Goal: Check status

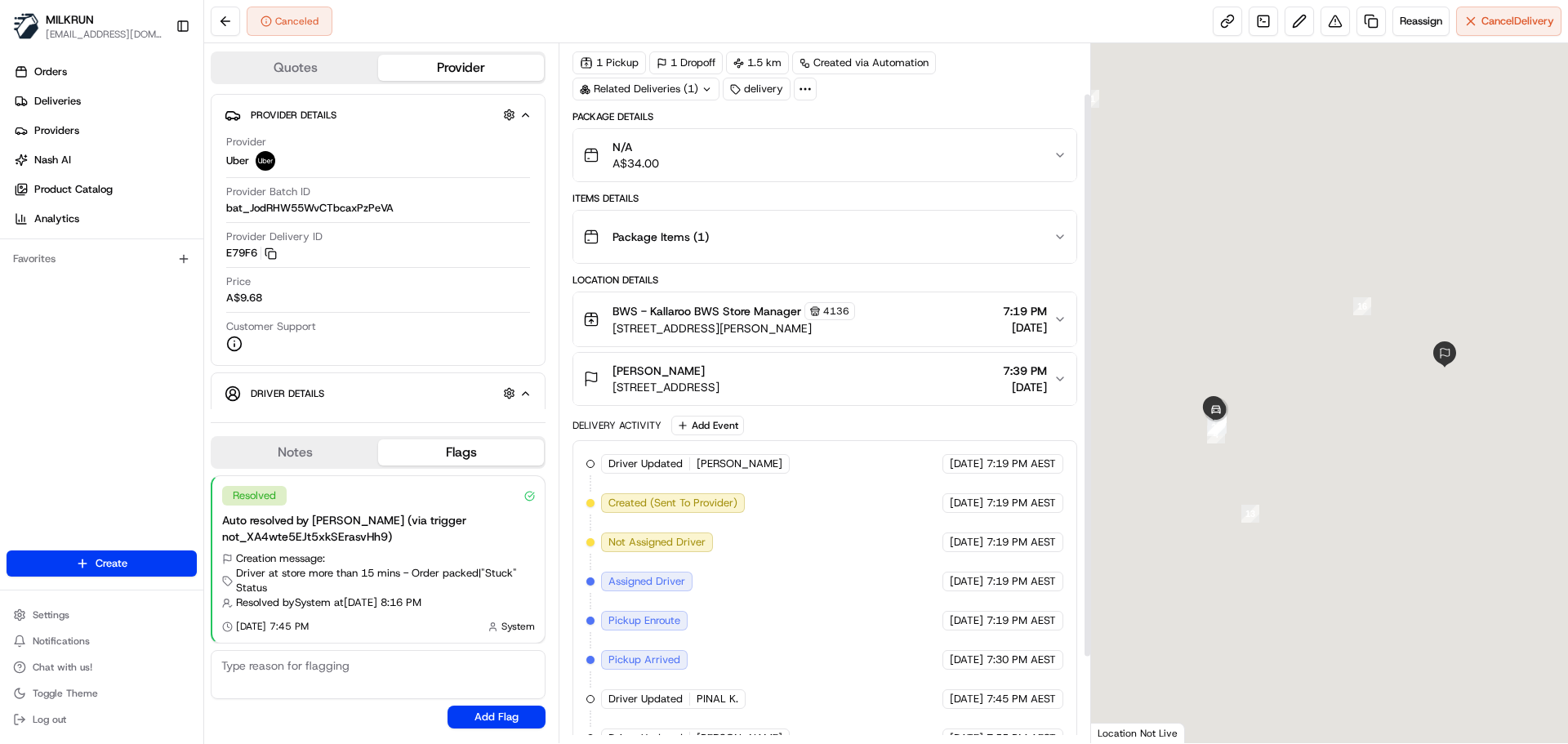
scroll to position [168, 0]
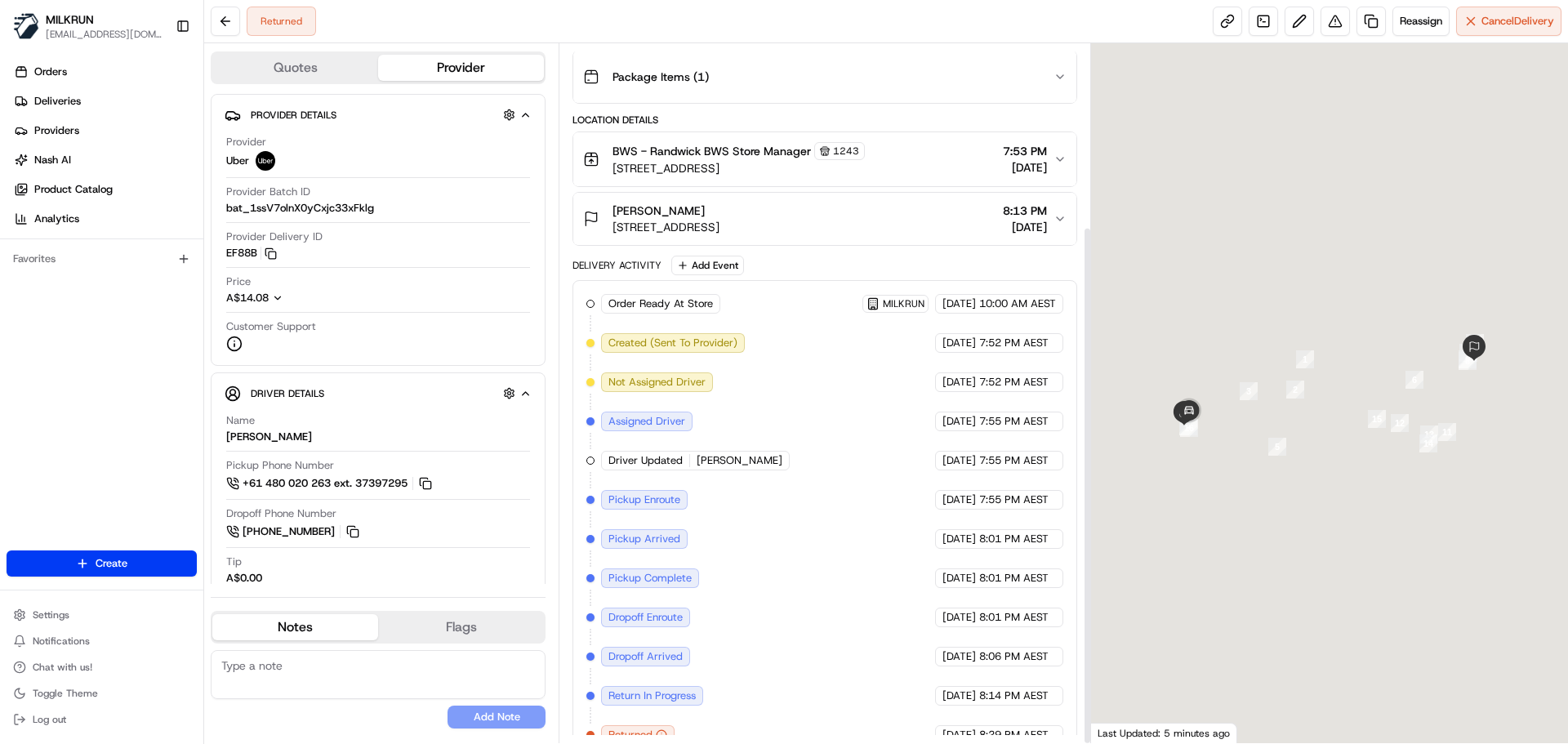
scroll to position [246, 0]
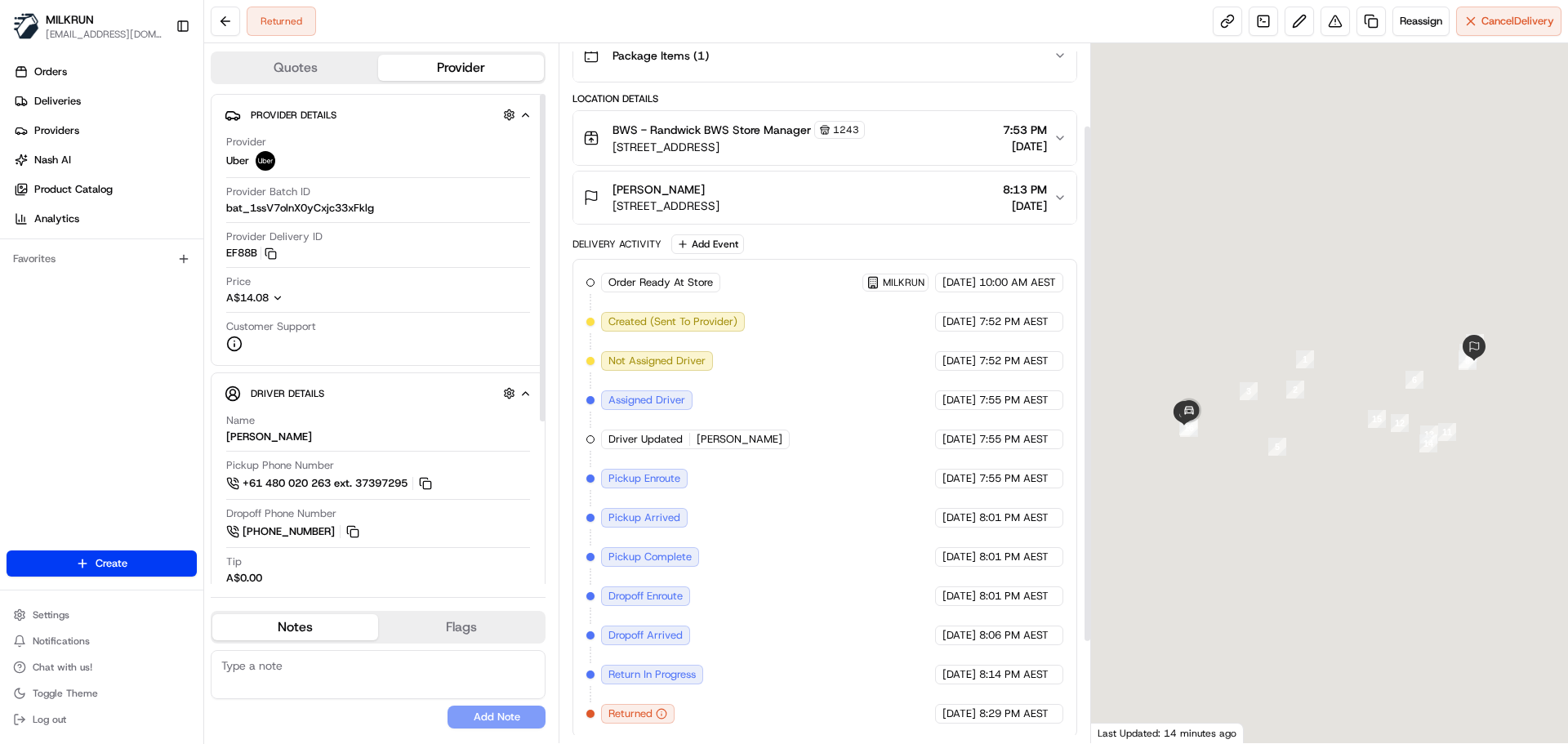
scroll to position [246, 0]
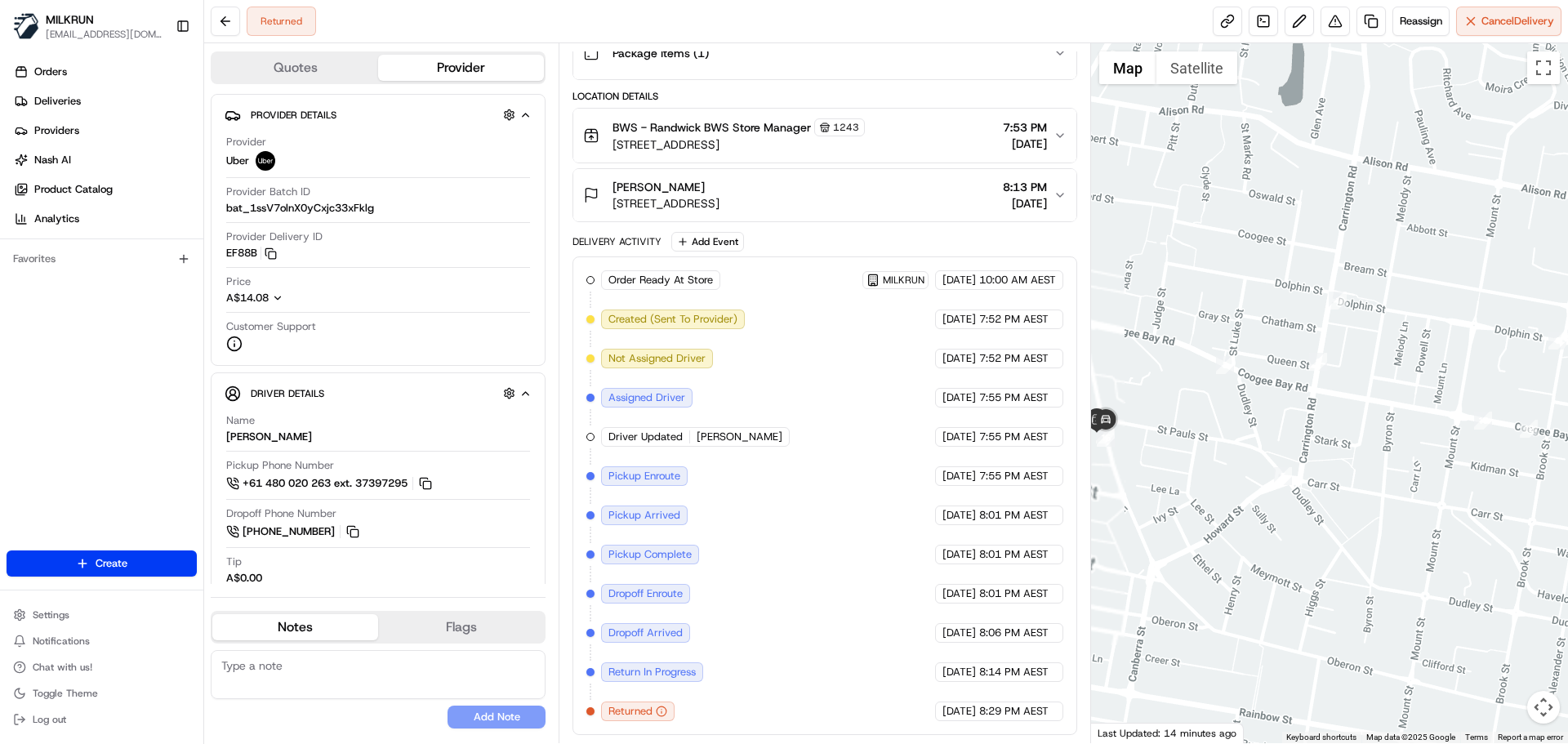
drag, startPoint x: 1275, startPoint y: 442, endPoint x: 1352, endPoint y: 444, distance: 77.0
click at [1352, 444] on div at bounding box center [1330, 392] width 477 height 700
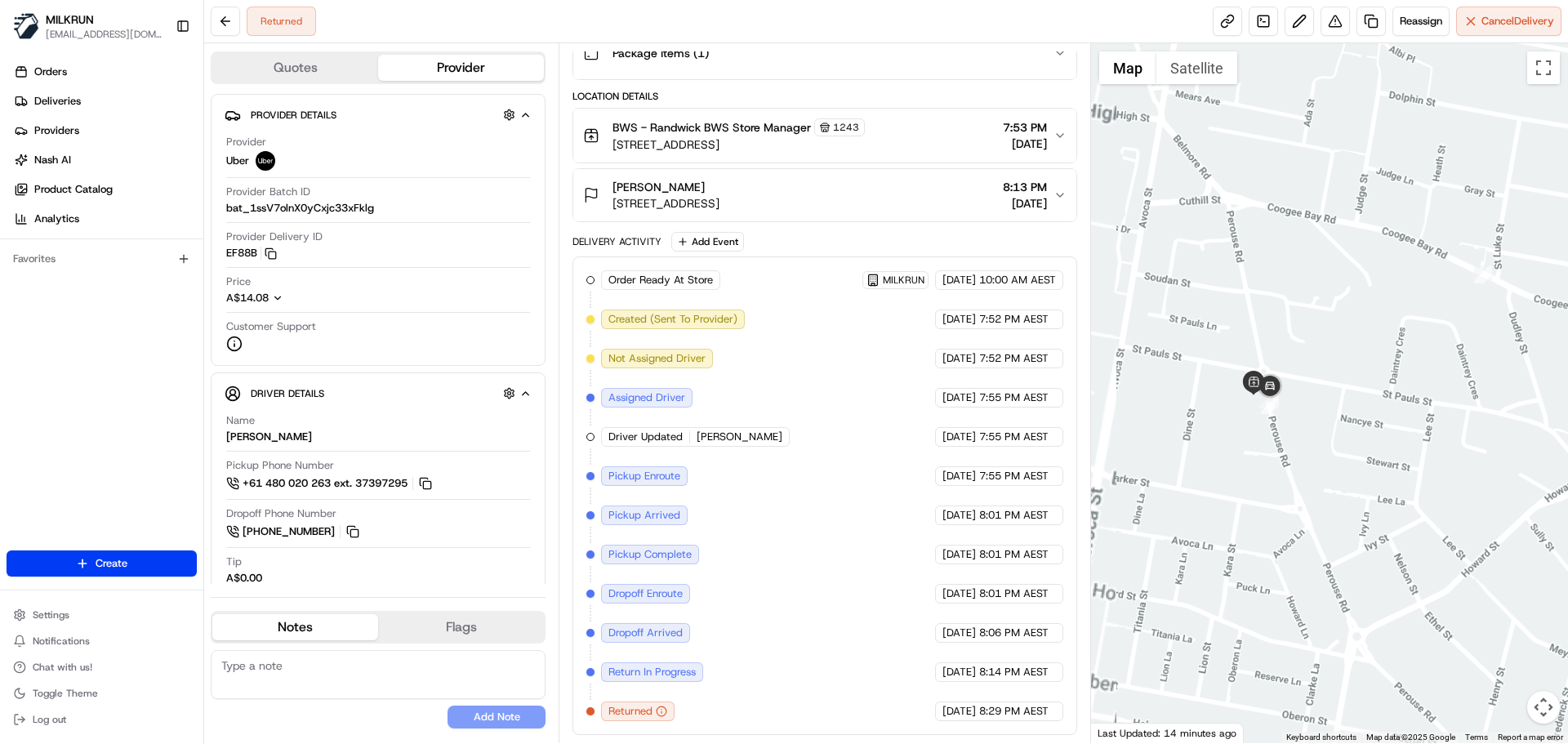
drag, startPoint x: 1223, startPoint y: 468, endPoint x: 1353, endPoint y: 470, distance: 130.0
click at [1353, 470] on div at bounding box center [1330, 392] width 477 height 700
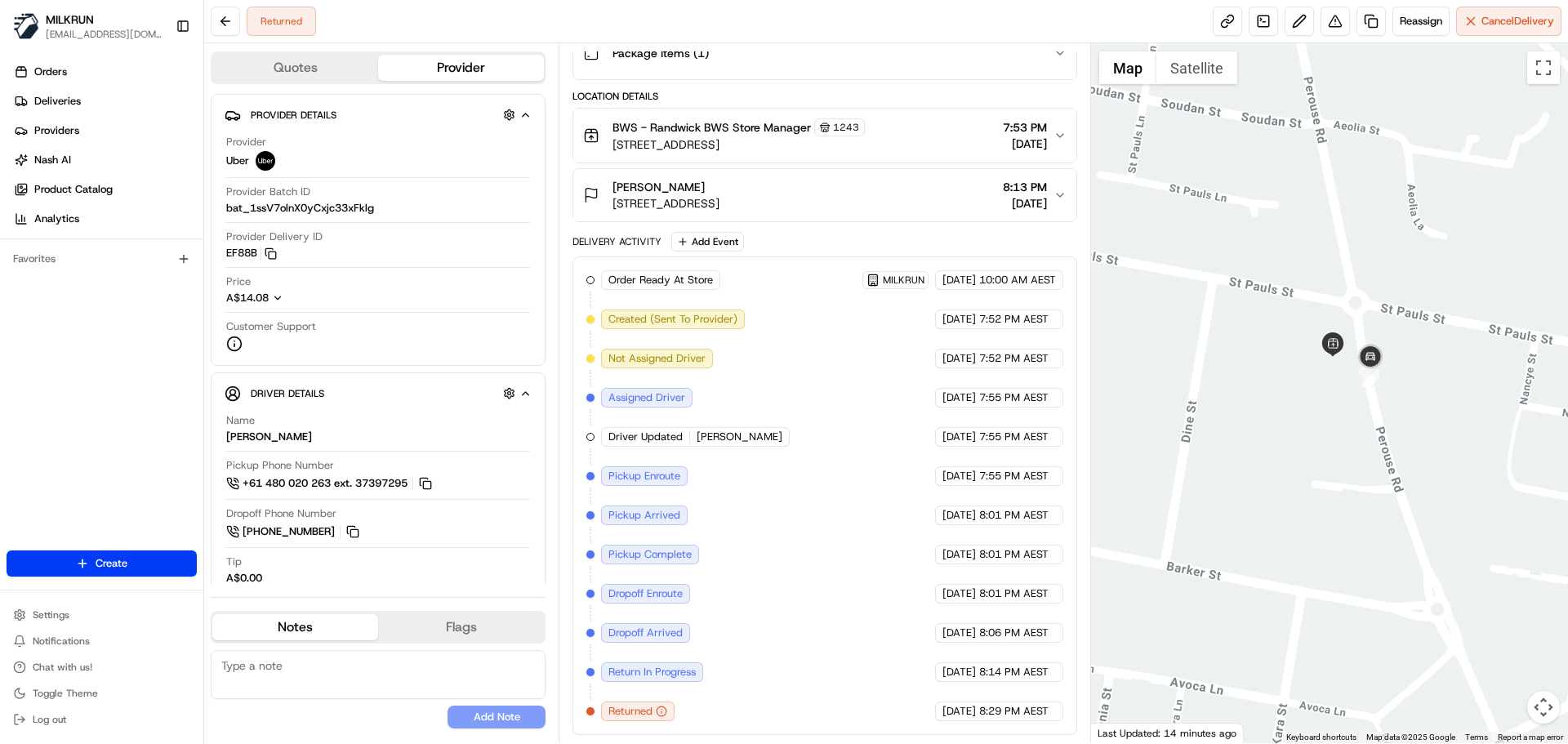
drag, startPoint x: 1291, startPoint y: 446, endPoint x: 1308, endPoint y: 459, distance: 21.4
click at [1312, 459] on div at bounding box center [1330, 392] width 477 height 700
